Goal: Task Accomplishment & Management: Use online tool/utility

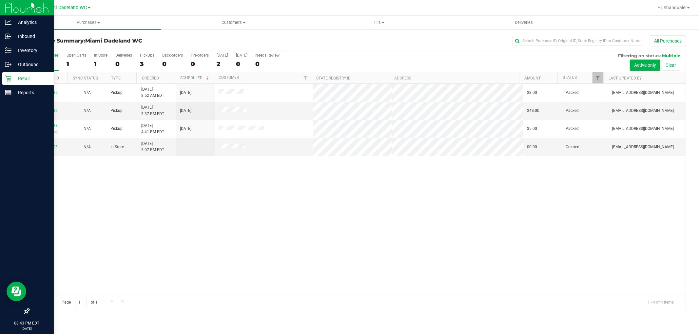
click at [8, 76] on icon at bounding box center [8, 79] width 6 height 6
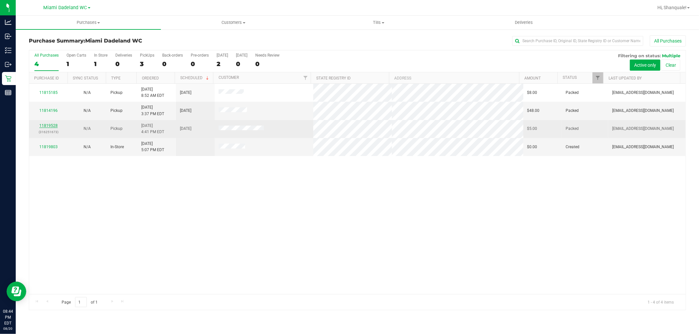
click at [53, 126] on link "11819528" at bounding box center [48, 125] width 18 height 5
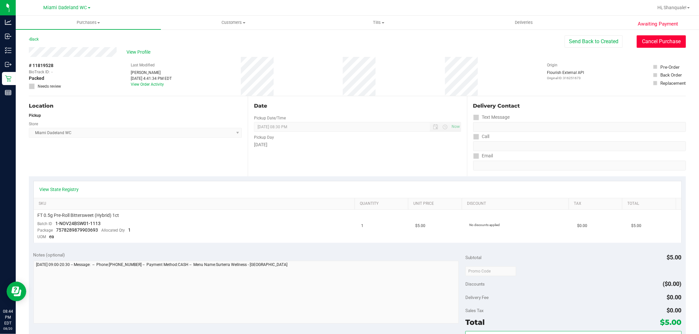
click at [658, 42] on button "Cancel Purchase" at bounding box center [660, 41] width 49 height 12
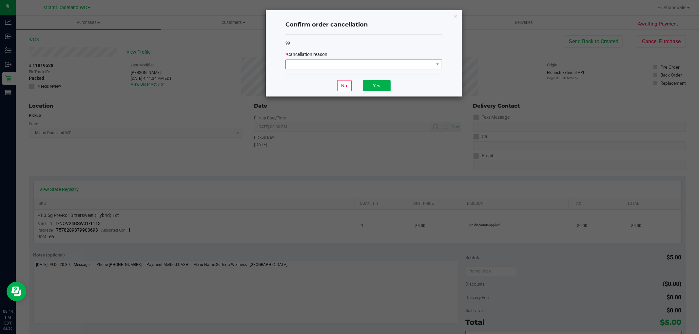
click at [333, 67] on span at bounding box center [360, 64] width 148 height 9
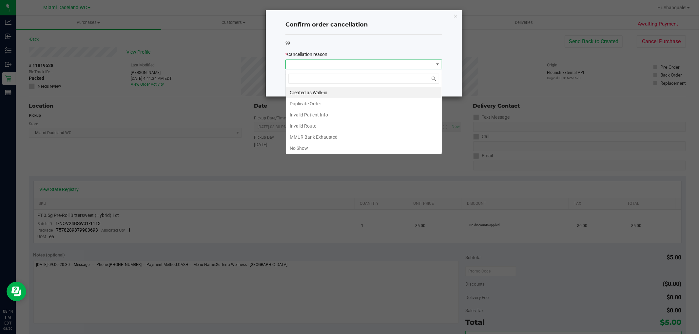
scroll to position [10, 156]
click at [336, 145] on li "No Show" at bounding box center [364, 148] width 156 height 11
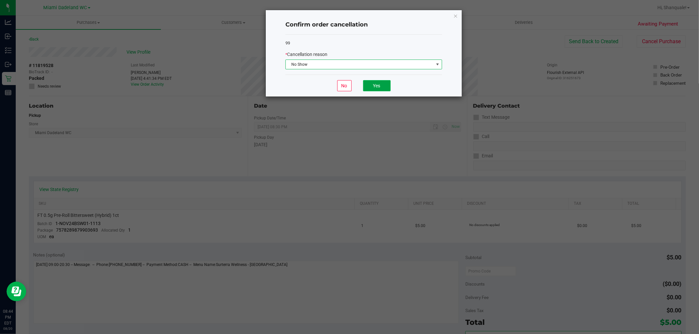
click at [375, 84] on button "Yes" at bounding box center [377, 85] width 28 height 11
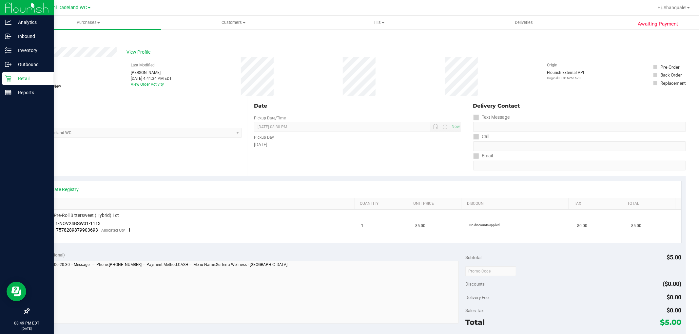
click at [35, 79] on p "Retail" at bounding box center [30, 79] width 39 height 8
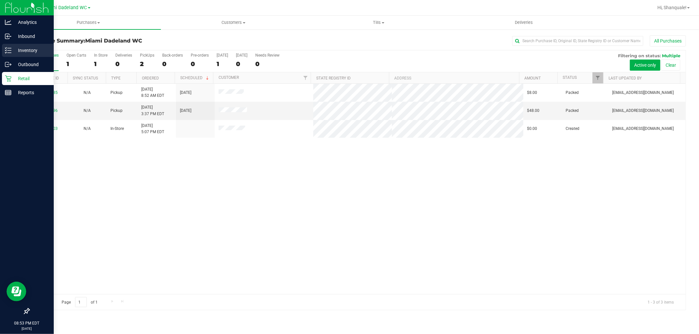
click at [9, 52] on icon at bounding box center [8, 50] width 7 height 7
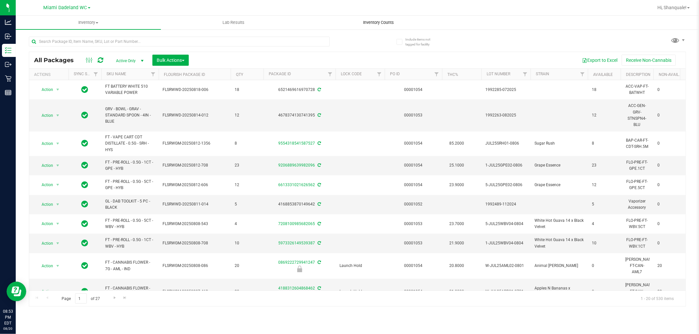
click at [384, 24] on span "Inventory Counts" at bounding box center [378, 23] width 48 height 6
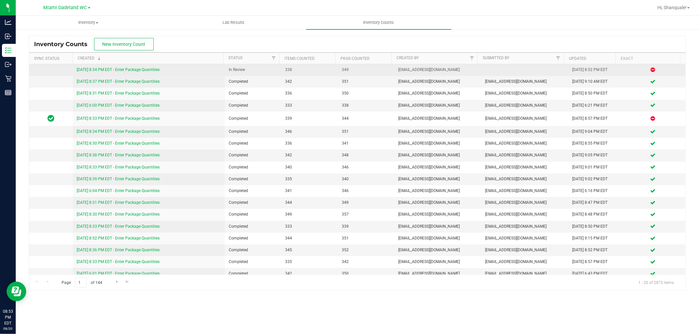
click at [419, 68] on span "[EMAIL_ADDRESS][DOMAIN_NAME]" at bounding box center [437, 70] width 79 height 6
click at [157, 69] on link "[DATE] 8:34 PM EDT - Enter Package Quantities" at bounding box center [118, 69] width 83 height 5
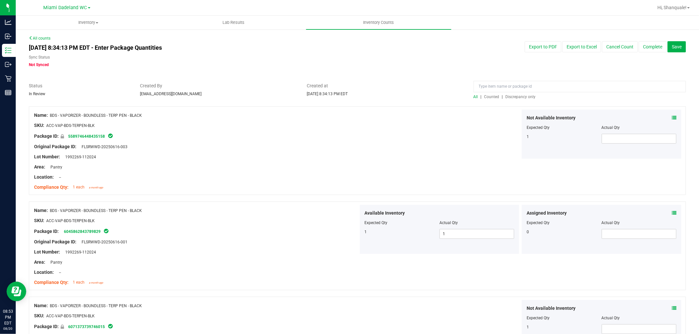
click at [521, 98] on span "Discrepancy only" at bounding box center [520, 97] width 30 height 5
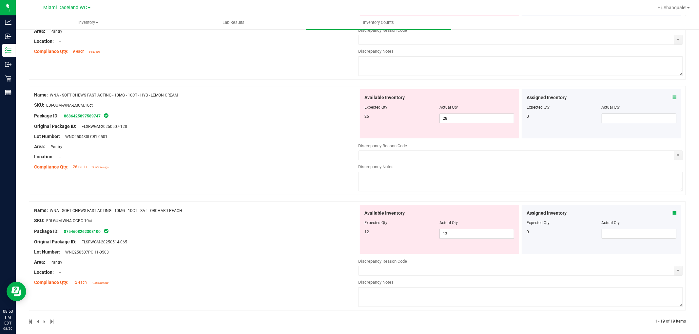
scroll to position [1998, 0]
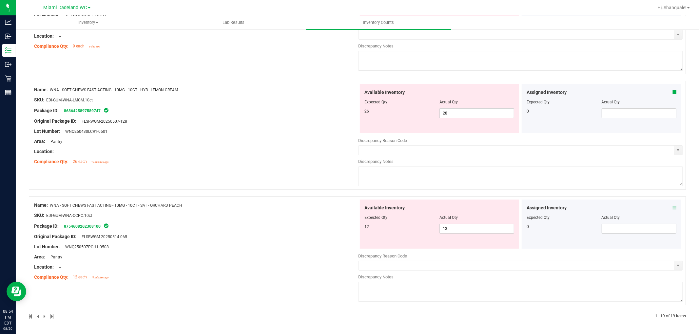
click at [671, 207] on icon at bounding box center [673, 208] width 5 height 5
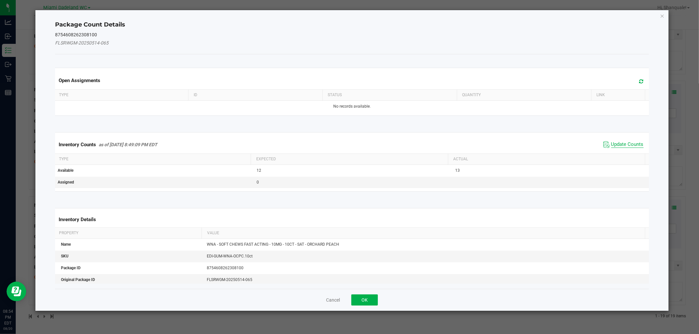
click at [611, 146] on span "Update Counts" at bounding box center [627, 144] width 32 height 7
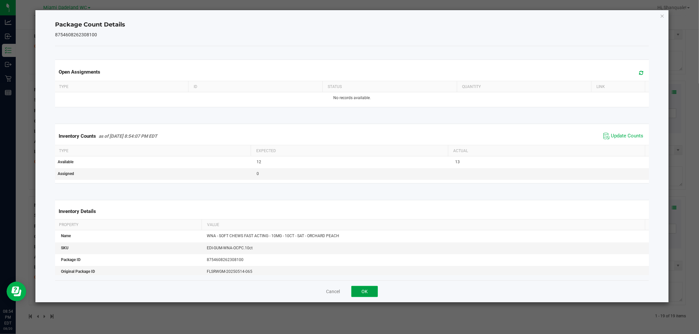
click at [366, 290] on button "OK" at bounding box center [364, 291] width 27 height 11
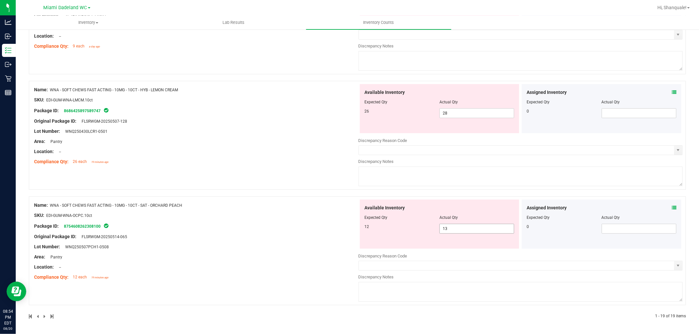
click at [464, 227] on span "13 13" at bounding box center [476, 229] width 75 height 10
click at [464, 227] on input "13" at bounding box center [477, 228] width 74 height 9
type input "12"
click at [329, 158] on div "Name: WNA - SOFT CHEWS FAST ACTING - 10MG - 10CT - HYB - LEMON CREAM SKU: EDI-G…" at bounding box center [196, 126] width 324 height 84
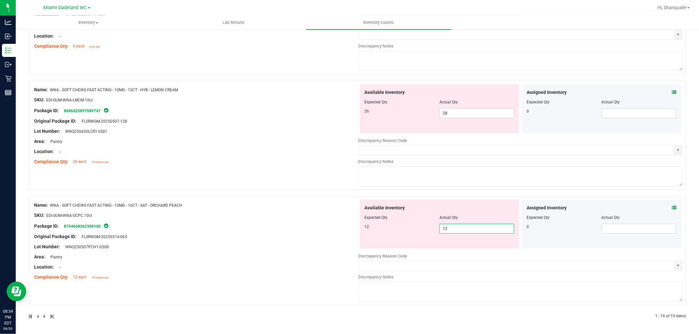
scroll to position [1977, 0]
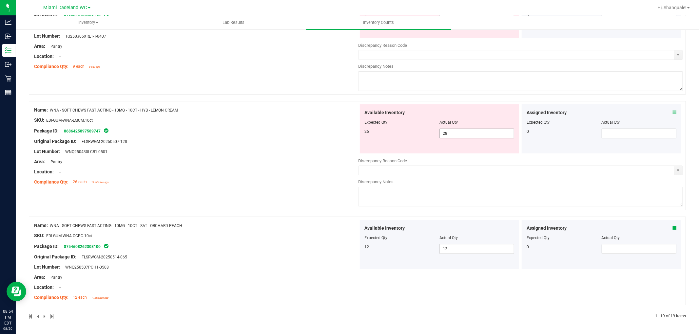
click at [457, 132] on span "28 28" at bounding box center [476, 134] width 75 height 10
click at [457, 132] on input "28" at bounding box center [477, 133] width 74 height 9
type input "26"
click at [207, 170] on div "Name: WNA - SOFT CHEWS FAST ACTING - 10MG - 10CT - HYB - LEMON CREAM SKU: EDI-G…" at bounding box center [196, 146] width 324 height 84
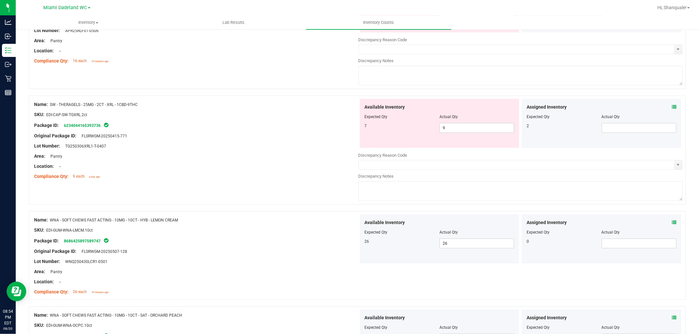
scroll to position [1848, 0]
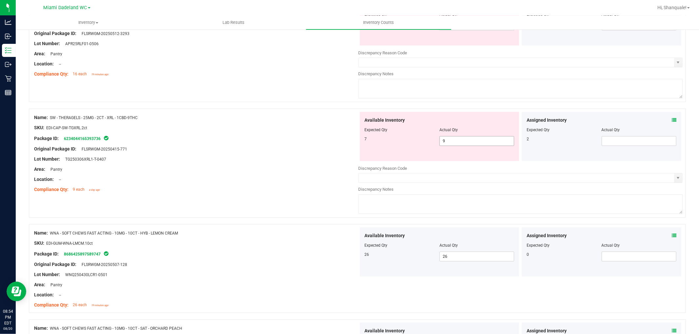
click at [454, 146] on span "9 9" at bounding box center [476, 141] width 75 height 10
click at [454, 146] on input "9" at bounding box center [477, 141] width 74 height 9
type input "7"
click at [308, 153] on div "Original Package ID: FLSRWGM-20250415-771" at bounding box center [196, 149] width 324 height 7
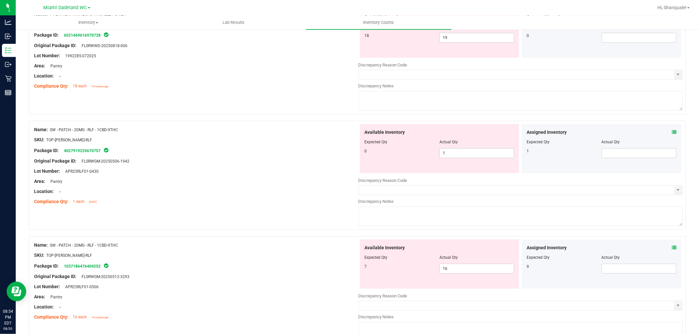
scroll to position [1629, 0]
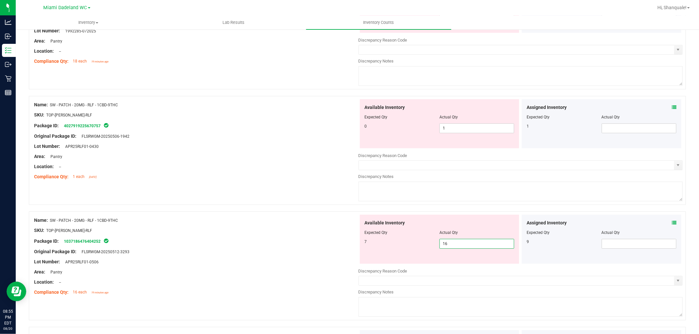
click at [465, 248] on span "16 16" at bounding box center [476, 244] width 75 height 10
click at [465, 248] on input "16" at bounding box center [477, 243] width 74 height 9
type input "7"
click at [483, 130] on span "1 1" at bounding box center [476, 128] width 75 height 10
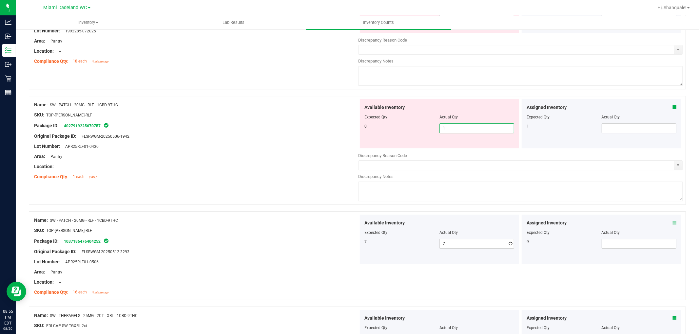
click at [483, 130] on input "1" at bounding box center [477, 128] width 74 height 9
type input "0"
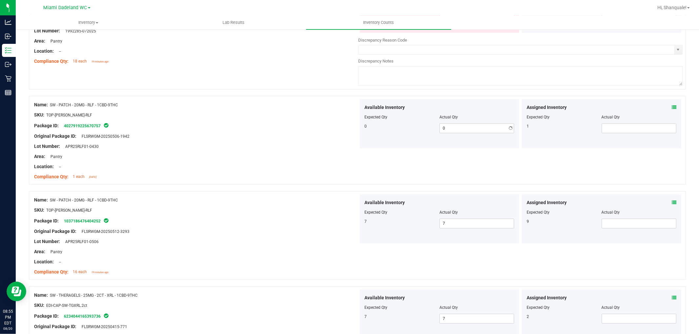
click at [345, 140] on div "Original Package ID: FLSRWGM-20250506-1942" at bounding box center [196, 136] width 324 height 7
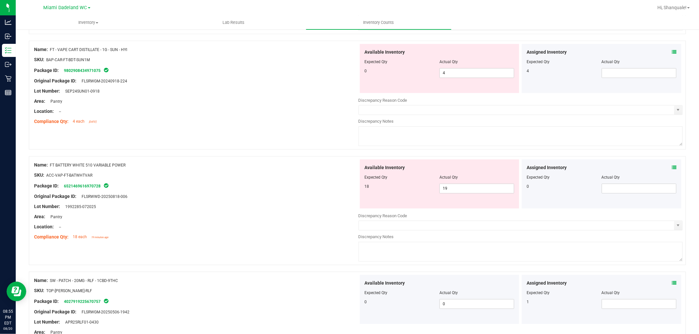
scroll to position [1447, 0]
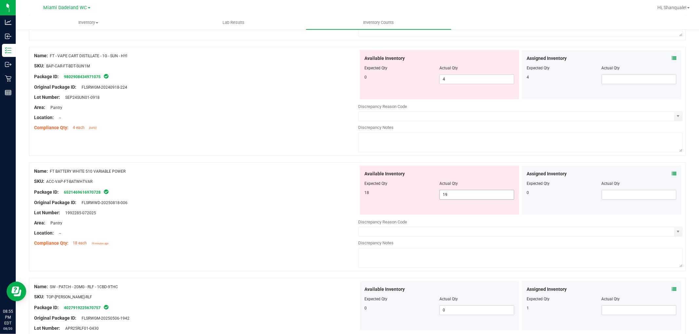
click at [459, 198] on span "19 19" at bounding box center [476, 195] width 75 height 10
click at [459, 198] on input "19" at bounding box center [477, 194] width 74 height 9
type input "18"
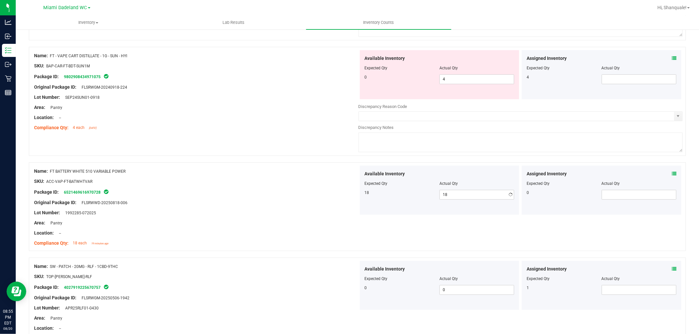
click at [325, 196] on div "Package ID: 6521469616970728" at bounding box center [196, 192] width 324 height 8
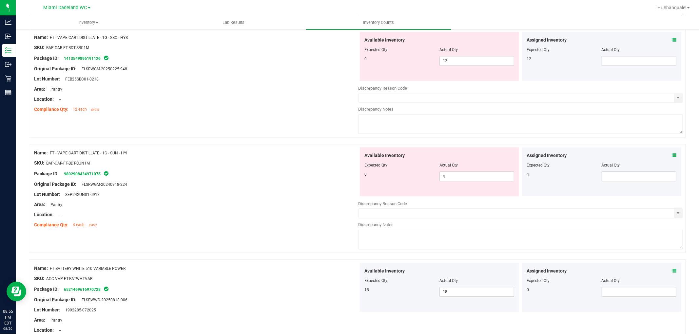
scroll to position [1338, 0]
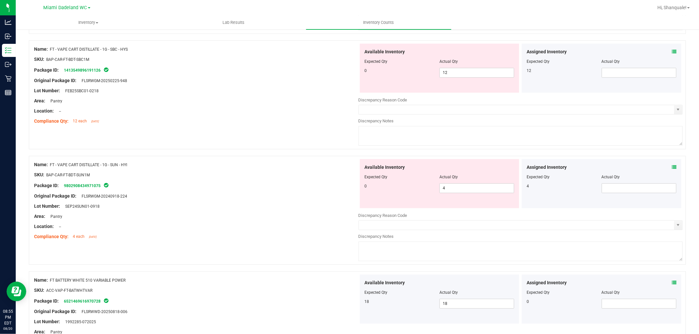
drag, startPoint x: 255, startPoint y: 176, endPoint x: 236, endPoint y: 189, distance: 23.7
click at [236, 189] on div "Package ID: 9802908434971075" at bounding box center [196, 186] width 324 height 8
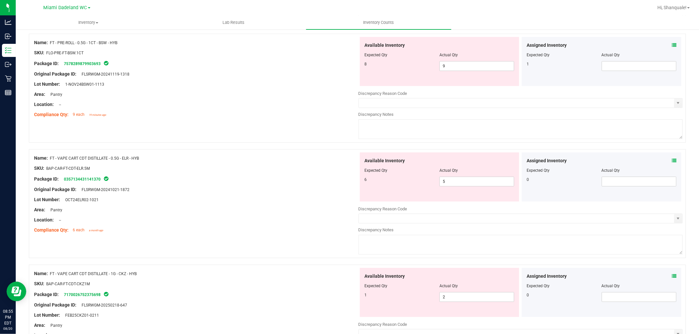
scroll to position [0, 0]
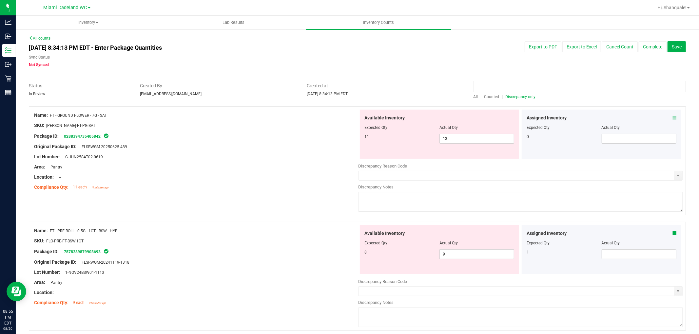
click at [495, 87] on input at bounding box center [579, 86] width 212 height 11
click at [473, 97] on span "All" at bounding box center [475, 97] width 5 height 5
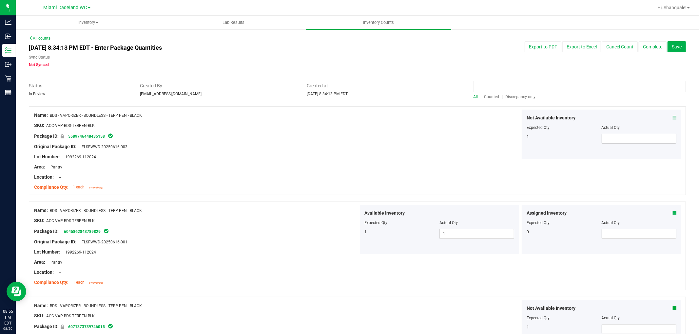
click at [489, 86] on input at bounding box center [579, 86] width 212 height 11
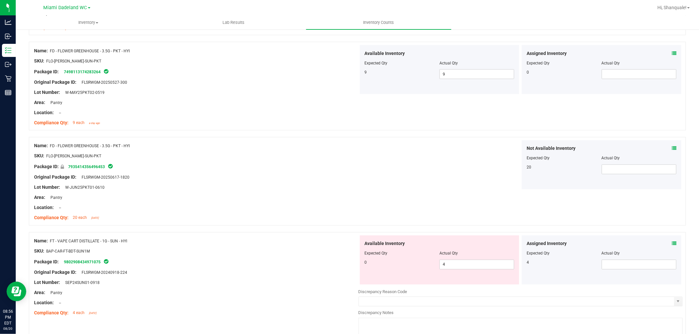
scroll to position [959, 0]
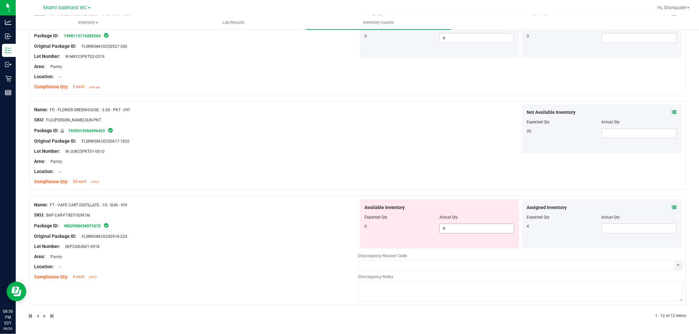
type input "sun"
click at [453, 230] on input "4" at bounding box center [477, 228] width 74 height 9
type input "0"
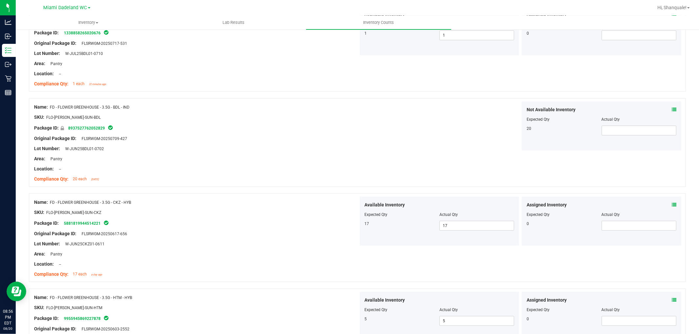
scroll to position [0, 0]
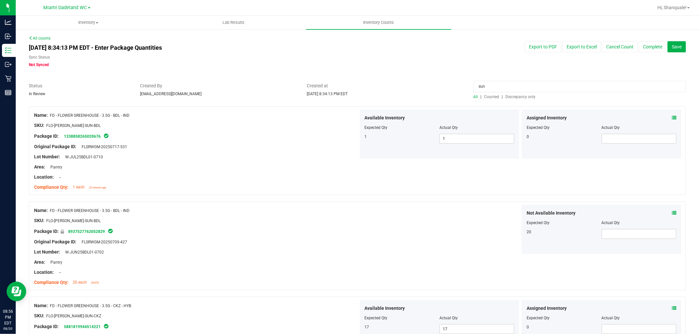
click at [505, 86] on input "sun" at bounding box center [579, 86] width 212 height 11
click at [521, 96] on span "Discrepancy only" at bounding box center [520, 97] width 30 height 5
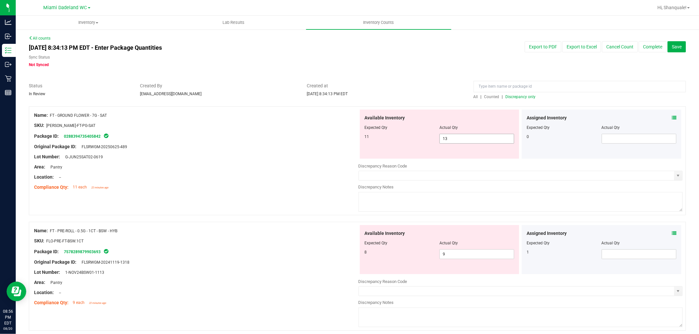
click at [466, 135] on span "13 13" at bounding box center [476, 139] width 75 height 10
click at [466, 135] on input "13" at bounding box center [477, 138] width 74 height 9
type input "11"
click at [172, 178] on div "Location: --" at bounding box center [196, 177] width 324 height 7
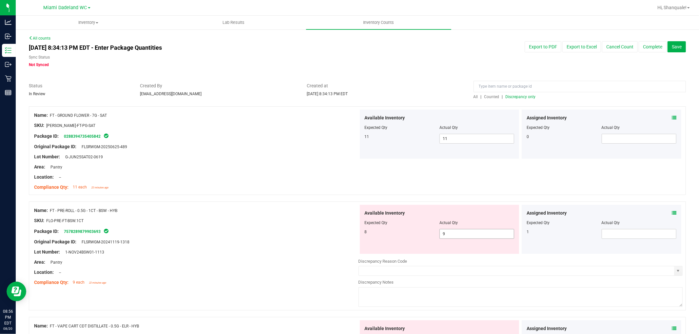
click at [468, 234] on span "9 9" at bounding box center [476, 234] width 75 height 10
click at [468, 234] on input "9" at bounding box center [477, 234] width 74 height 9
type input "8"
click at [639, 234] on span at bounding box center [638, 234] width 75 height 10
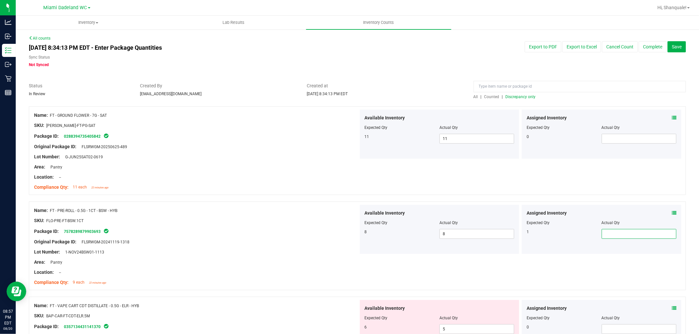
type input "1"
click at [306, 240] on div "Original Package ID: FLSRWGM-20241119-1318" at bounding box center [196, 242] width 324 height 7
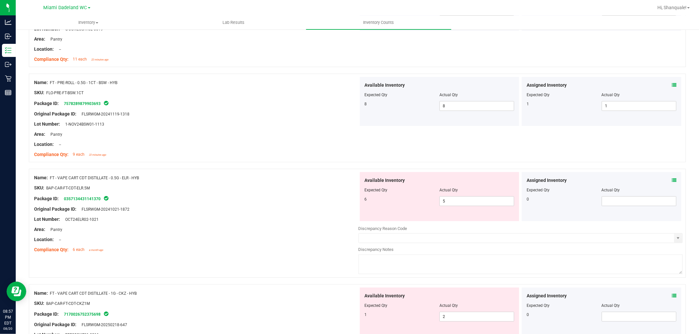
scroll to position [145, 0]
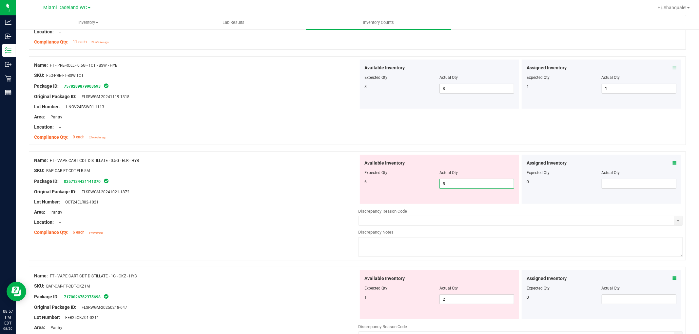
click at [474, 185] on span "5 5" at bounding box center [476, 184] width 75 height 10
click at [474, 185] on input "5" at bounding box center [477, 183] width 74 height 9
type input "6"
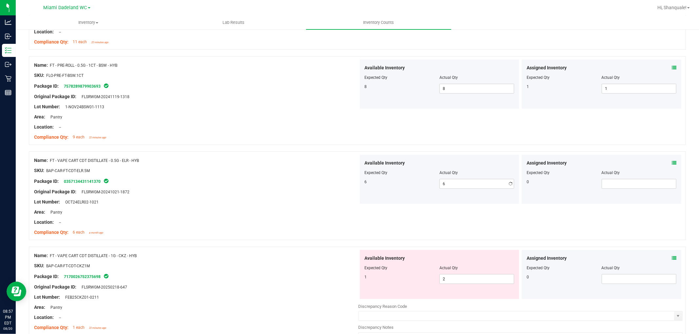
click at [254, 192] on div "Original Package ID: FLSRWGM-20241021-1872" at bounding box center [196, 192] width 324 height 7
click at [449, 275] on span "2 2" at bounding box center [476, 279] width 75 height 10
click at [449, 275] on input "2" at bounding box center [477, 279] width 74 height 9
type input "1"
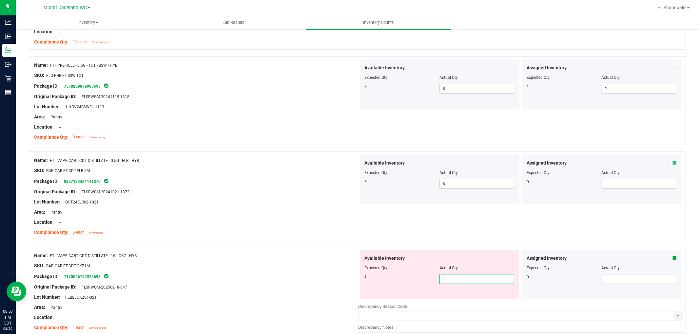
click at [187, 263] on div "SKU: BAP-CAR-FT-CDT-CKZ1M" at bounding box center [196, 266] width 324 height 7
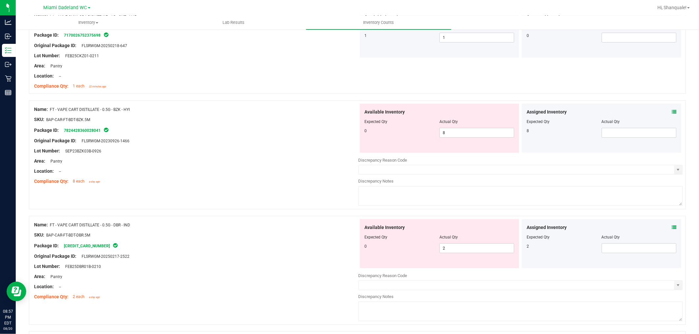
scroll to position [400, 0]
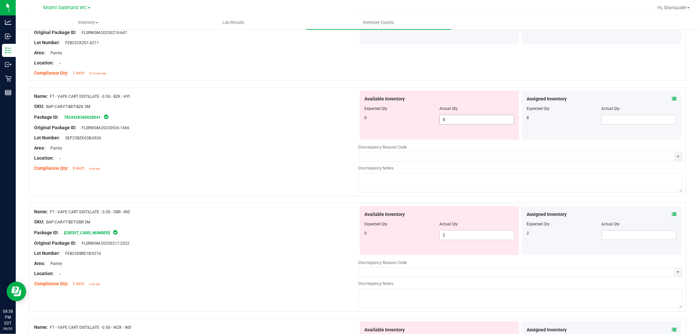
click at [499, 119] on span "8 8" at bounding box center [476, 120] width 75 height 10
click at [499, 119] on input "8" at bounding box center [477, 119] width 74 height 9
type input "0"
click at [327, 148] on div "Area: Pantry" at bounding box center [196, 148] width 324 height 7
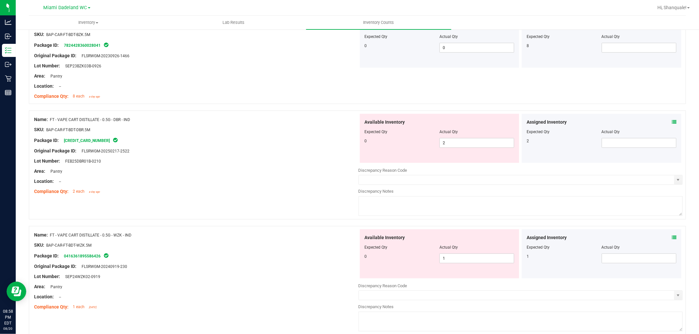
scroll to position [473, 0]
click at [455, 144] on span "2 2" at bounding box center [476, 143] width 75 height 10
click at [455, 144] on input "2" at bounding box center [477, 142] width 74 height 9
type input "0"
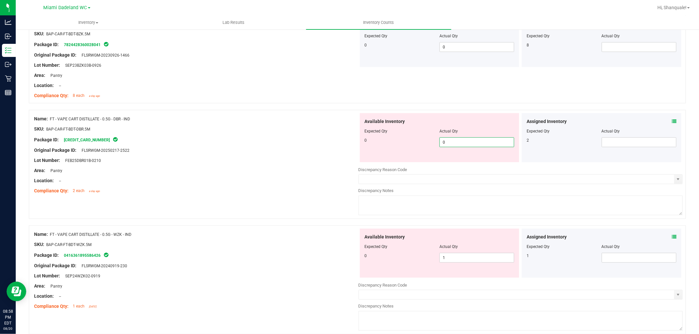
click at [297, 148] on div "Original Package ID: FLSRWGM-20250217-2522" at bounding box center [196, 150] width 324 height 7
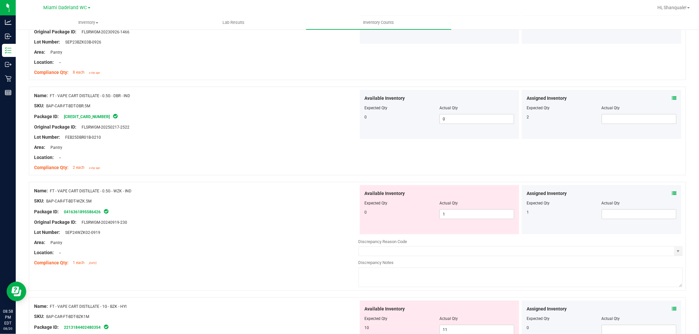
scroll to position [509, 0]
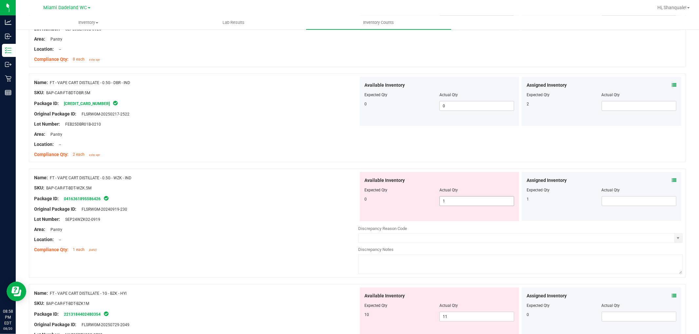
click at [445, 200] on span "1 1" at bounding box center [476, 202] width 75 height 10
click at [445, 200] on input "1" at bounding box center [477, 201] width 74 height 9
type input "0"
click at [322, 187] on div "SKU: BAP-CAR-FT-BDT-WZK.5M" at bounding box center [196, 188] width 324 height 7
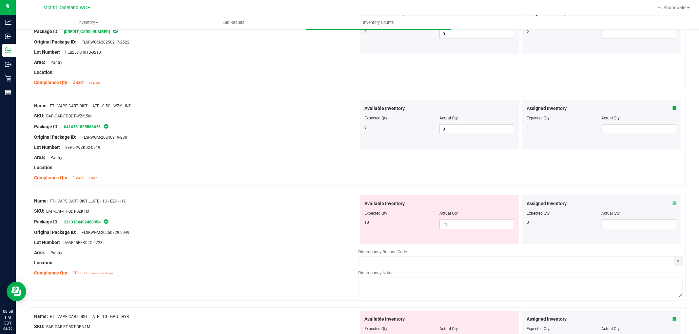
scroll to position [582, 0]
click at [483, 221] on span "11 11" at bounding box center [476, 224] width 75 height 10
click at [483, 221] on input "11" at bounding box center [477, 223] width 74 height 9
type input "10"
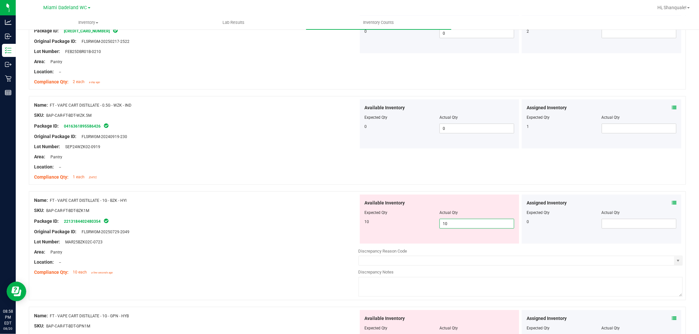
click at [340, 259] on div "Location: --" at bounding box center [196, 262] width 324 height 7
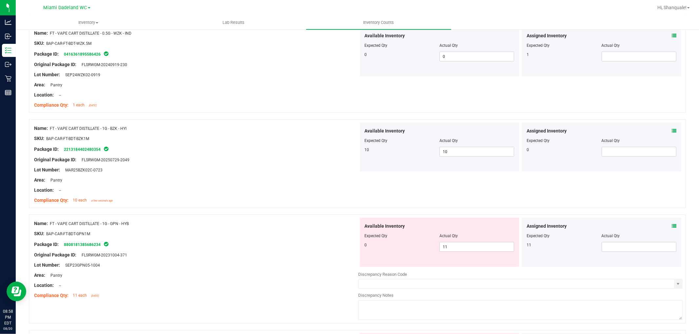
scroll to position [655, 0]
click at [468, 244] on span "11 11" at bounding box center [476, 246] width 75 height 10
click at [467, 244] on input "11" at bounding box center [477, 246] width 74 height 9
click at [463, 244] on input "11" at bounding box center [477, 246] width 74 height 9
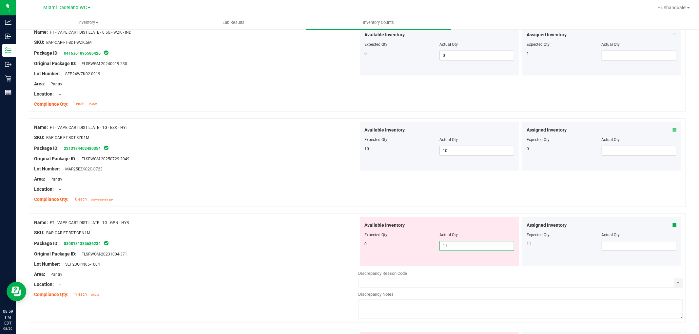
type input "0"
click at [299, 234] on div "SKU: BAP-CAR-FT-BDT-GPN1M" at bounding box center [196, 233] width 324 height 7
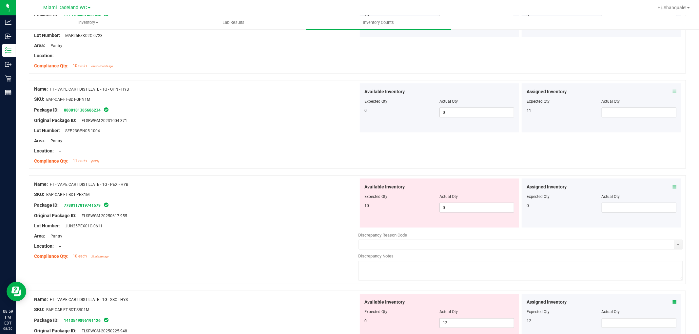
scroll to position [800, 0]
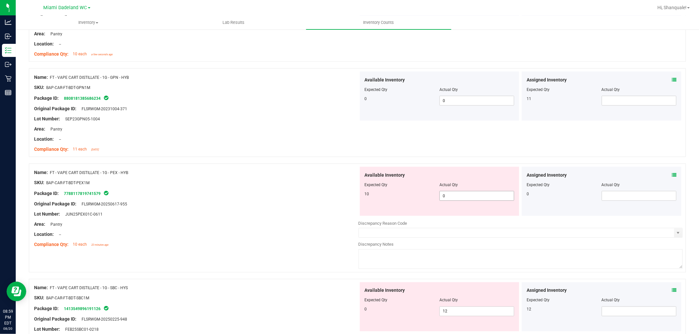
click at [451, 199] on span "0 0" at bounding box center [476, 196] width 75 height 10
click at [451, 199] on input "0" at bounding box center [477, 196] width 74 height 9
click at [456, 197] on input "0" at bounding box center [477, 196] width 74 height 9
type input "10"
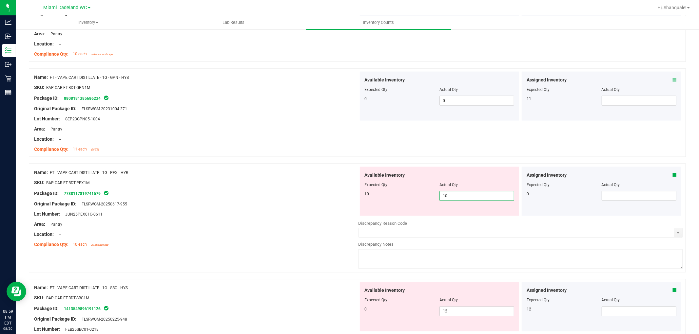
type input "10"
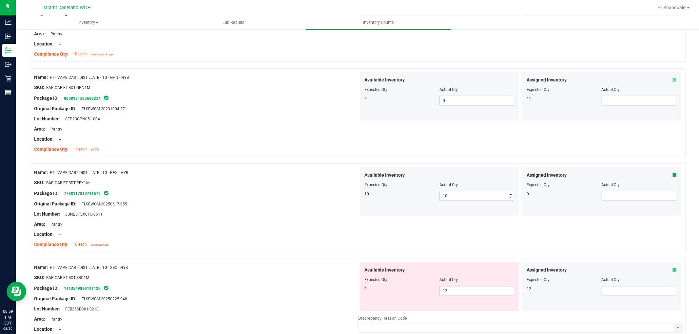
click at [274, 208] on div at bounding box center [196, 209] width 324 height 3
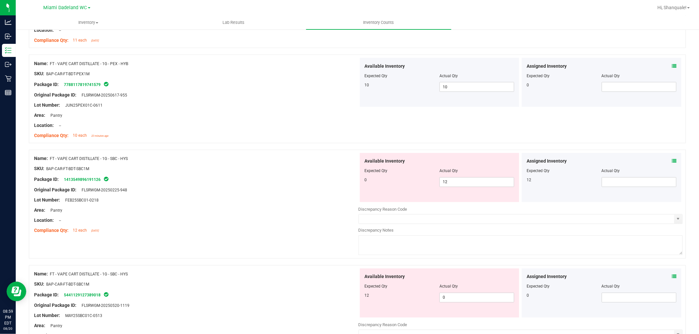
scroll to position [946, 0]
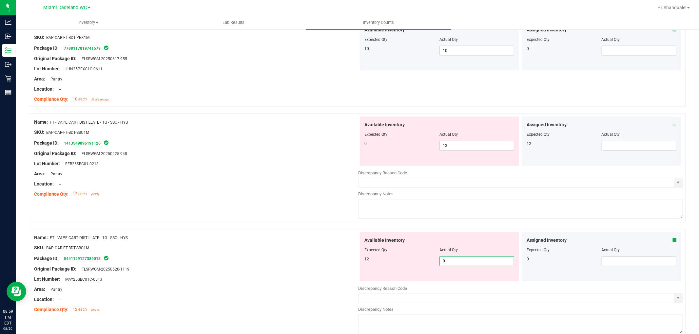
click at [451, 260] on span "0 0" at bounding box center [476, 262] width 75 height 10
click at [451, 260] on input "0" at bounding box center [477, 261] width 74 height 9
type input "12"
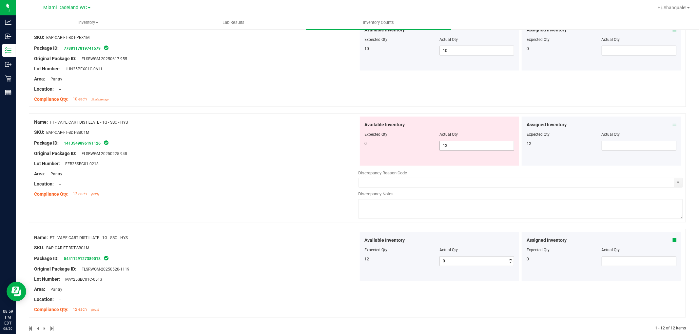
type input "12"
click at [464, 149] on span "12 12" at bounding box center [476, 146] width 75 height 10
click at [464, 149] on input "12" at bounding box center [477, 145] width 74 height 9
type input "0"
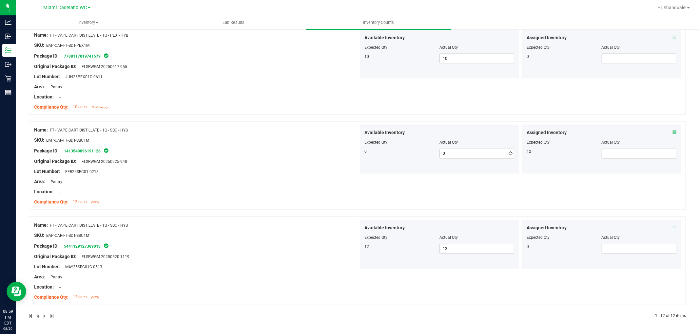
click at [323, 157] on ng-container "Original Package ID: FLSRWGM-20250225-948" at bounding box center [196, 160] width 324 height 10
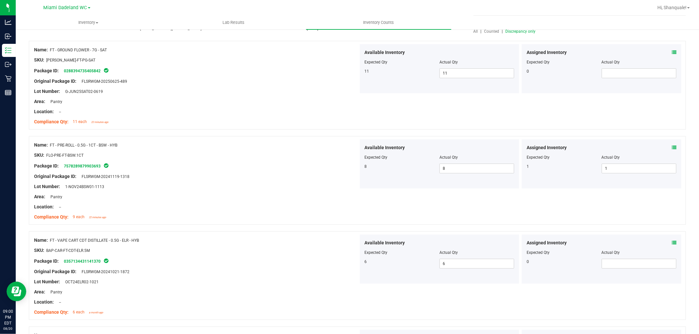
scroll to position [0, 0]
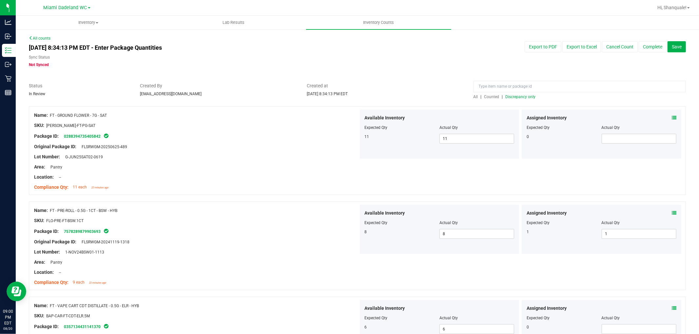
click at [513, 95] on span "Discrepancy only" at bounding box center [520, 97] width 30 height 5
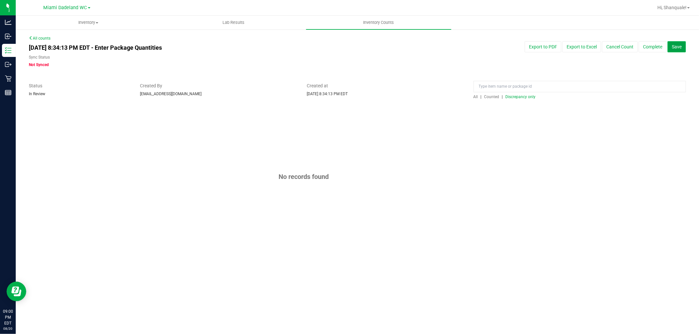
click at [673, 49] on span "Save" at bounding box center [676, 46] width 10 height 5
